Goal: Transaction & Acquisition: Subscribe to service/newsletter

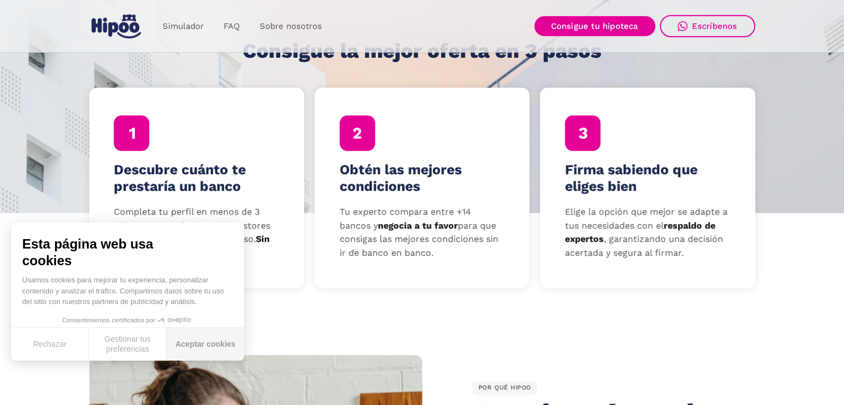
click at [207, 341] on button "Aceptar cookies" at bounding box center [206, 344] width 78 height 33
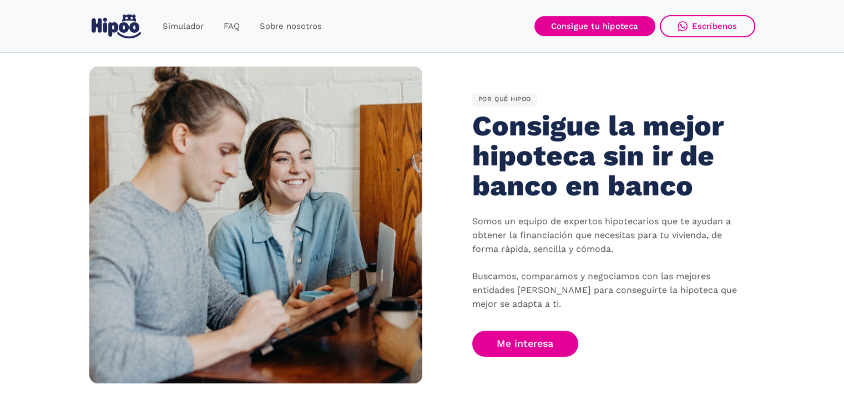
scroll to position [652, 0]
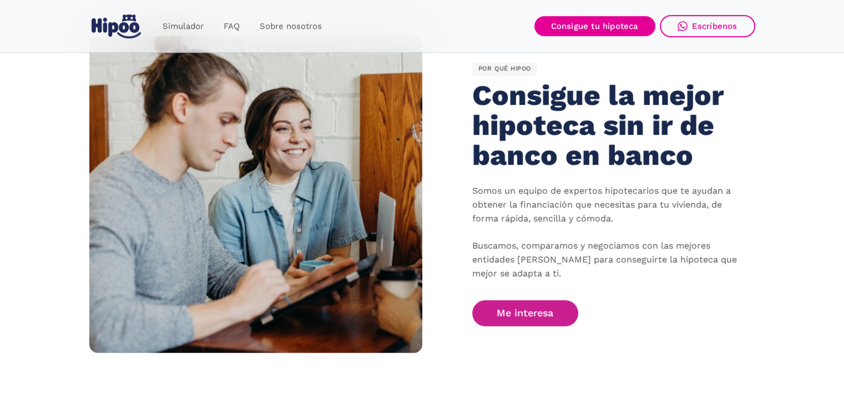
click at [525, 315] on link "Me interesa" at bounding box center [525, 313] width 107 height 26
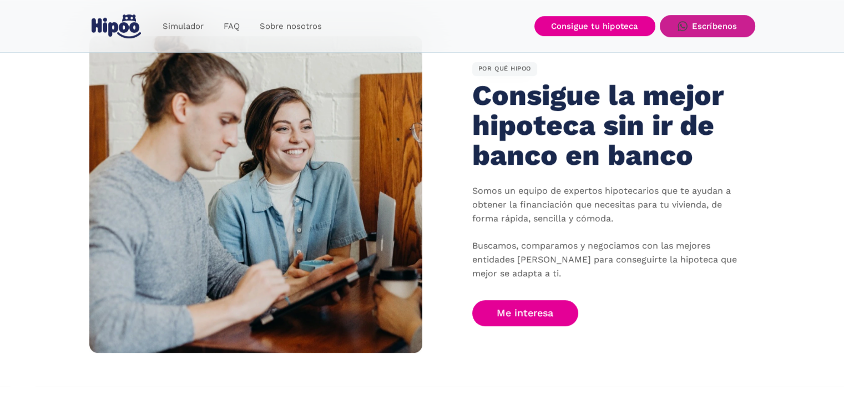
click at [703, 28] on div "Escríbenos" at bounding box center [715, 26] width 46 height 10
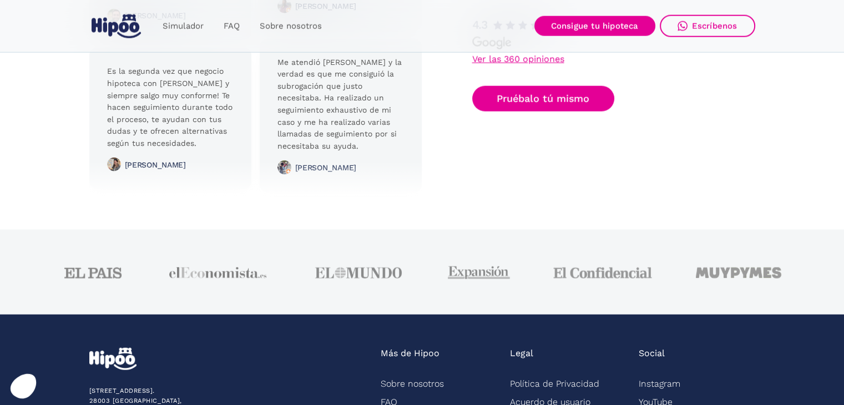
scroll to position [2818, 0]
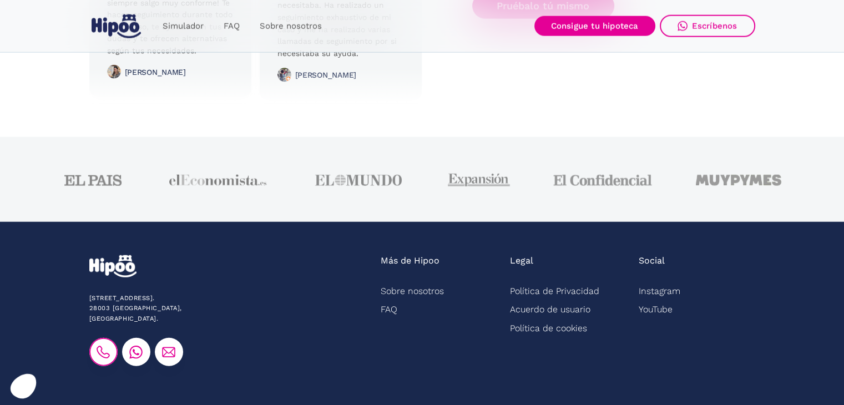
click at [104, 346] on img at bounding box center [103, 352] width 13 height 13
